Goal: Task Accomplishment & Management: Use online tool/utility

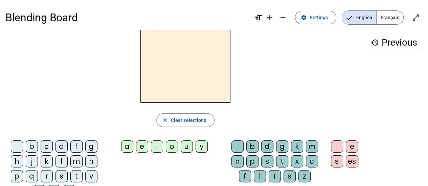
click at [74, 162] on div "m" at bounding box center [76, 161] width 12 height 12
click at [145, 148] on div "e" at bounding box center [142, 147] width 12 height 12
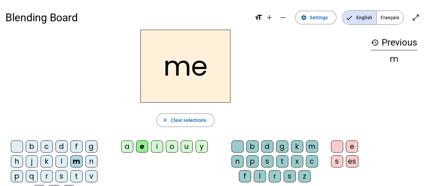
click at [128, 146] on div "a" at bounding box center [127, 147] width 12 height 12
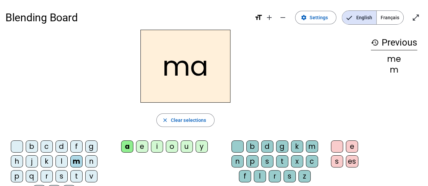
click at [64, 160] on div "l" at bounding box center [61, 161] width 12 height 12
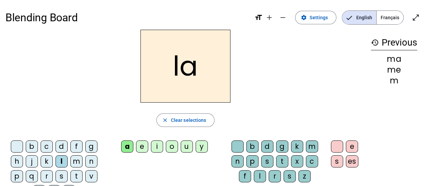
click at [145, 149] on div "e" at bounding box center [142, 147] width 12 height 12
click at [185, 148] on div "u" at bounding box center [187, 147] width 12 height 12
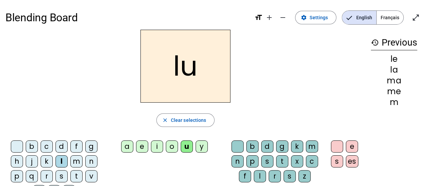
click at [76, 171] on div "t" at bounding box center [76, 176] width 12 height 12
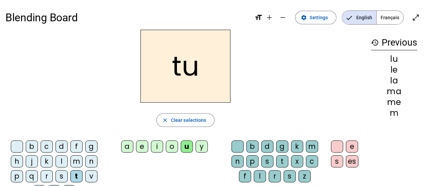
click at [61, 147] on div "d" at bounding box center [61, 147] width 12 height 12
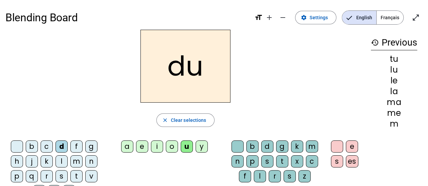
click at [144, 146] on div "e" at bounding box center [142, 147] width 12 height 12
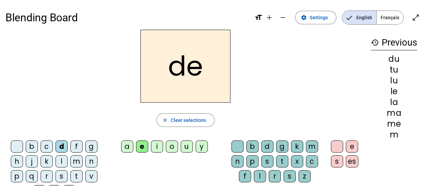
click at [74, 174] on div "t" at bounding box center [76, 176] width 12 height 12
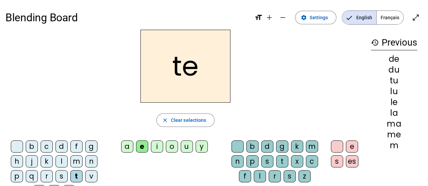
click at [123, 143] on div "a" at bounding box center [127, 147] width 12 height 12
